Goal: Information Seeking & Learning: Learn about a topic

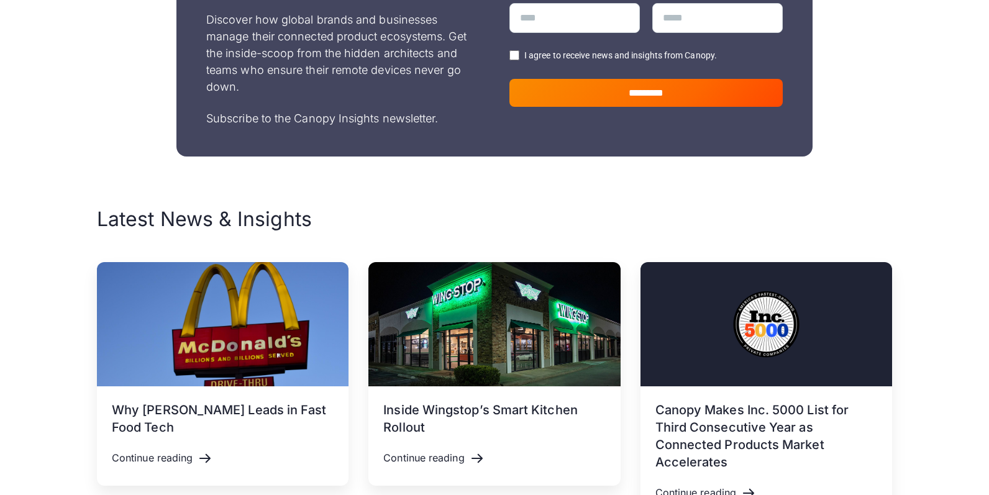
scroll to position [250, 0]
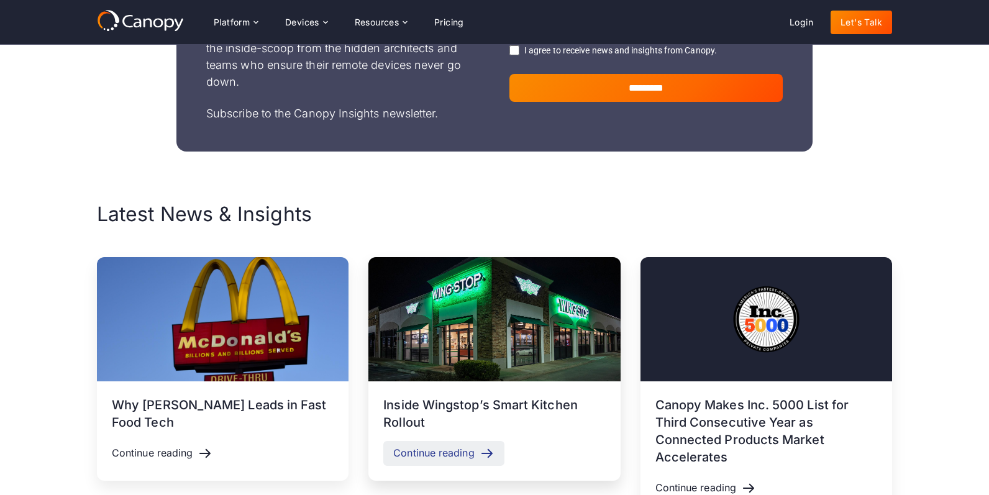
click at [436, 452] on div "Continue reading" at bounding box center [433, 453] width 81 height 12
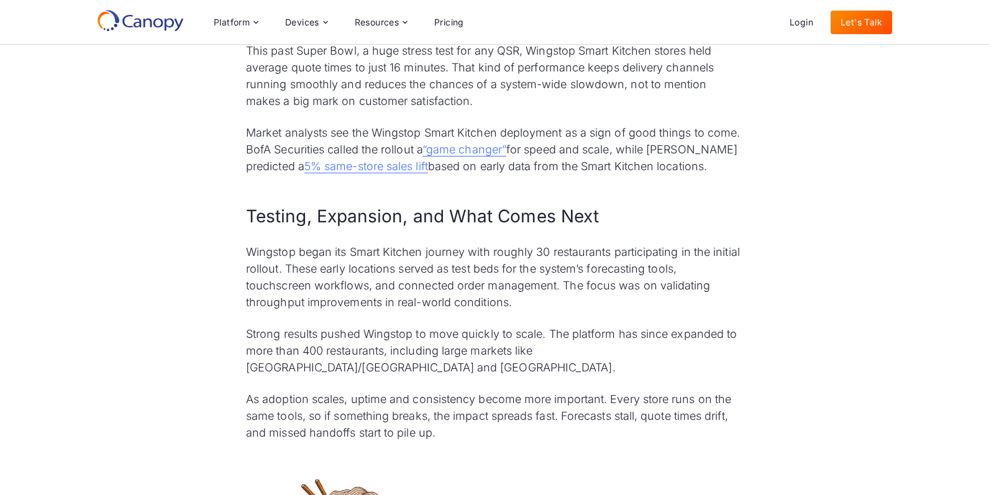
scroll to position [2269, 0]
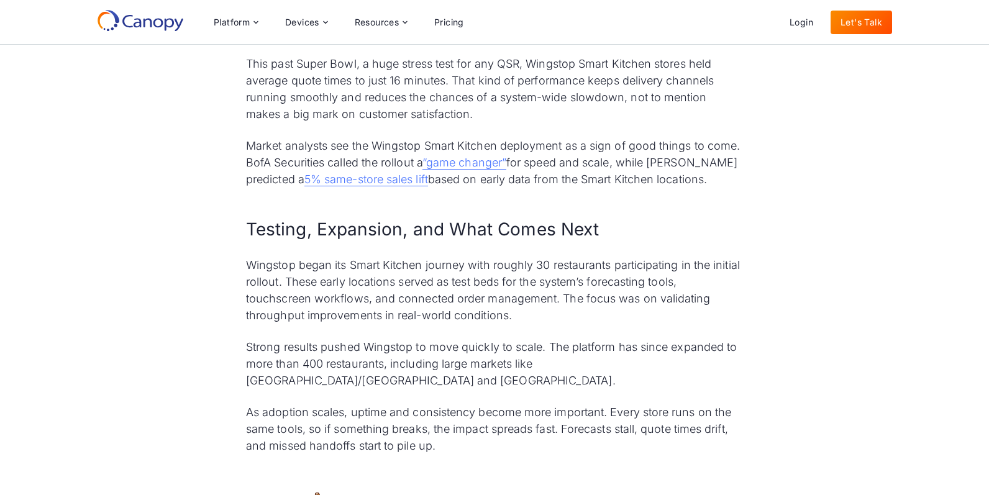
drag, startPoint x: 247, startPoint y: 162, endPoint x: 727, endPoint y: 177, distance: 480.0
click at [727, 177] on p "Market analysts see the Wingstop Smart Kitchen deployment as a sign of good thi…" at bounding box center [494, 162] width 497 height 50
copy p "BofA Securities called the rollout a “game changer” for speed and scale, while …"
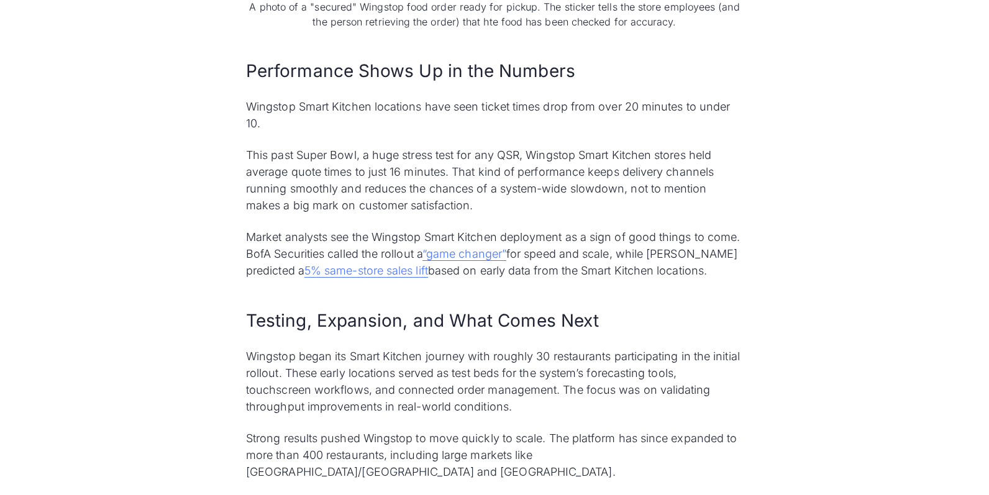
scroll to position [2194, 0]
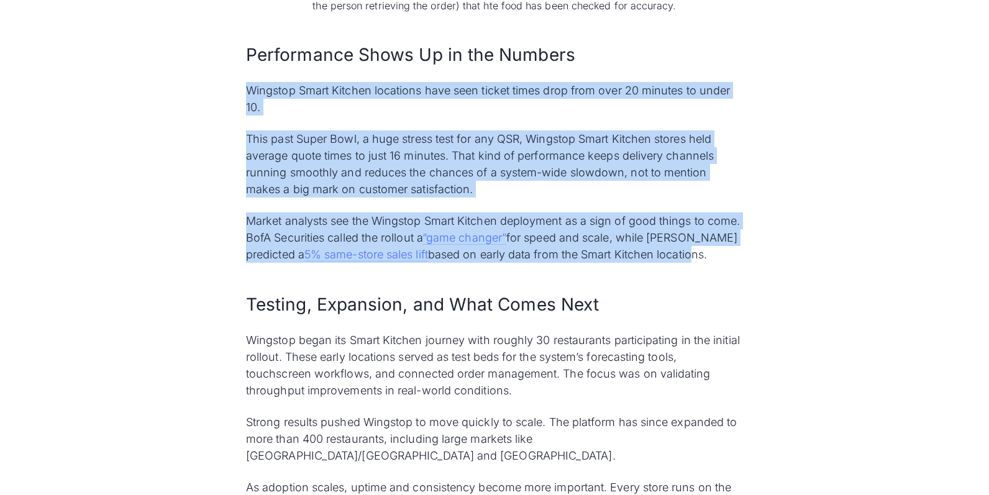
drag, startPoint x: 247, startPoint y: 88, endPoint x: 695, endPoint y: 259, distance: 479.8
copy div "Wingstop Smart Kitchen locations have seen ticket times drop from over 20 minut…"
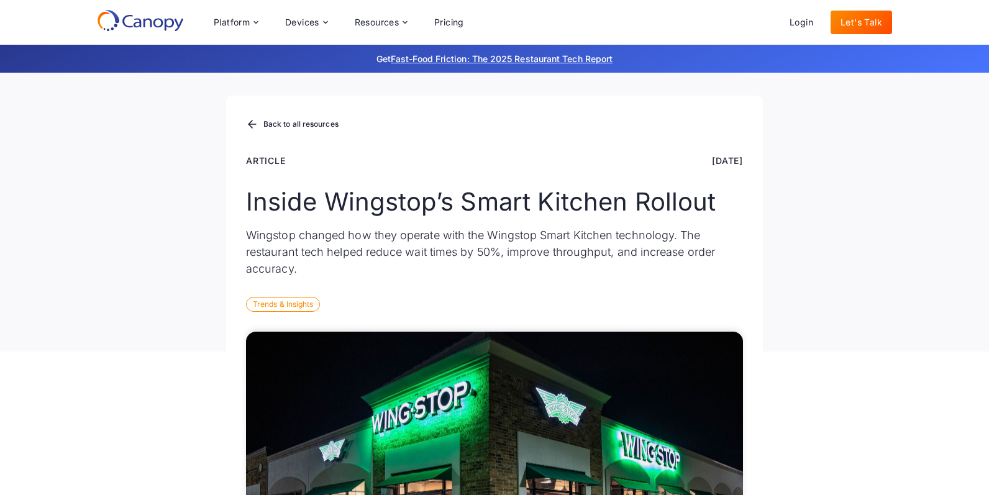
scroll to position [27, 0]
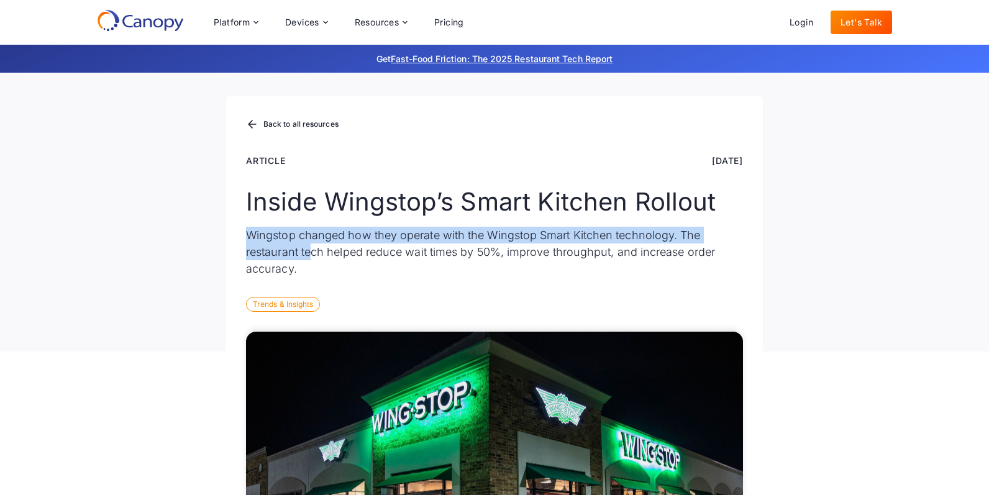
drag, startPoint x: 249, startPoint y: 232, endPoint x: 313, endPoint y: 244, distance: 65.1
click at [313, 244] on p "Wingstop changed how they operate with the Wingstop Smart Kitchen technology. T…" at bounding box center [494, 252] width 497 height 50
click at [327, 241] on p "Wingstop changed how they operate with the Wingstop Smart Kitchen technology. T…" at bounding box center [494, 252] width 497 height 50
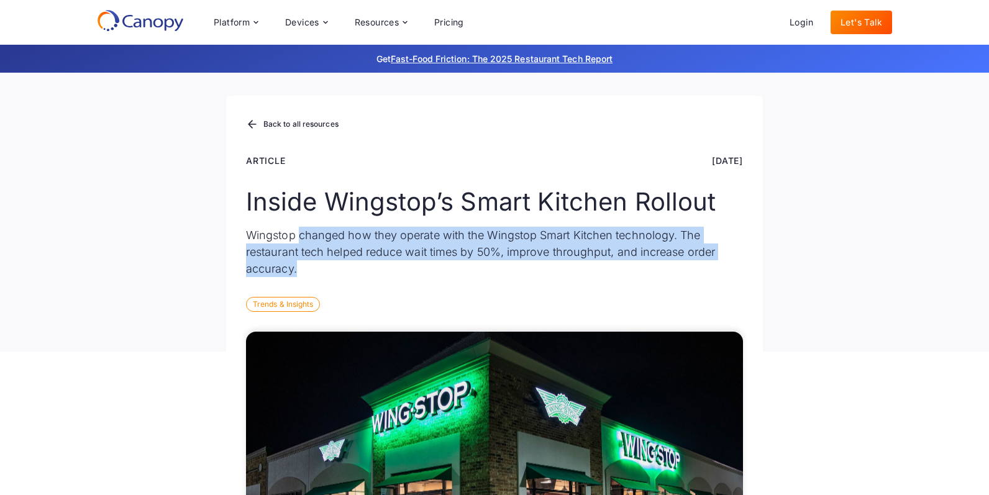
drag, startPoint x: 300, startPoint y: 234, endPoint x: 451, endPoint y: 264, distance: 153.9
click at [451, 264] on p "Wingstop changed how they operate with the Wingstop Smart Kitchen technology. T…" at bounding box center [494, 252] width 497 height 50
copy p "changed how they operate with the Wingstop Smart Kitchen technology. The restau…"
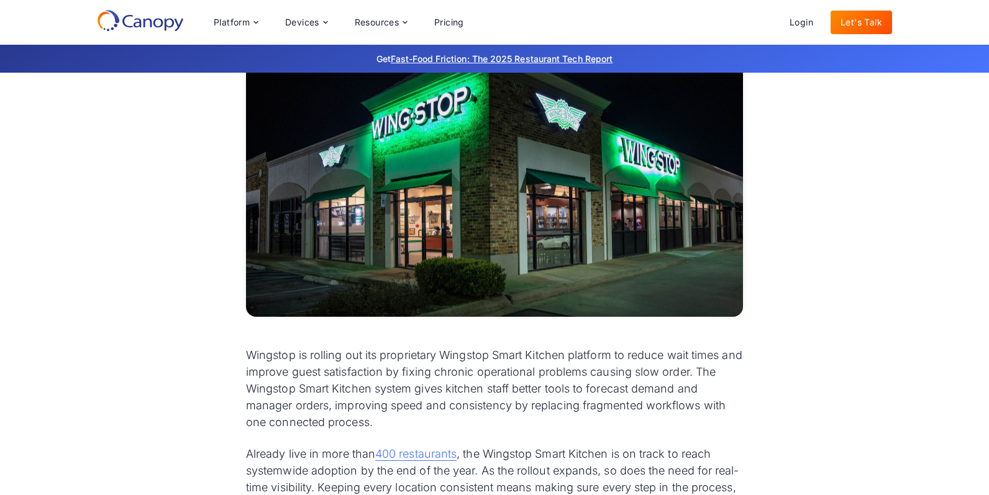
scroll to position [374, 0]
